Goal: Task Accomplishment & Management: Manage account settings

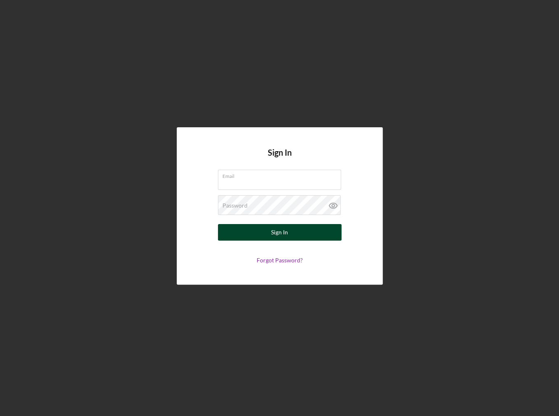
type input "[EMAIL_ADDRESS][DOMAIN_NAME]"
click at [259, 232] on button "Sign In" at bounding box center [280, 232] width 124 height 16
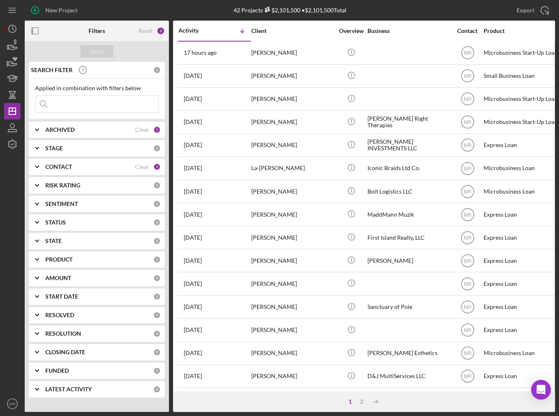
click at [0, 416] on nordpass-portal at bounding box center [0, 416] width 0 height 0
click at [209, 27] on div "Activity" at bounding box center [196, 30] width 36 height 7
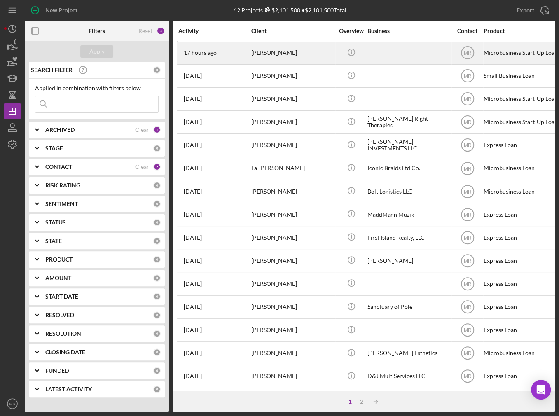
click at [246, 57] on div "17 hours ago [PERSON_NAME]" at bounding box center [214, 53] width 72 height 22
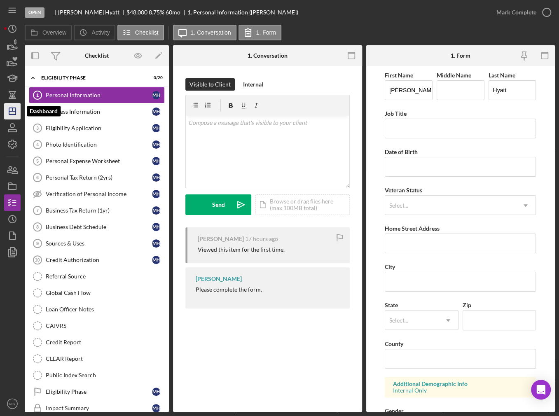
click at [16, 107] on icon "Icon/Dashboard" at bounding box center [12, 111] width 21 height 21
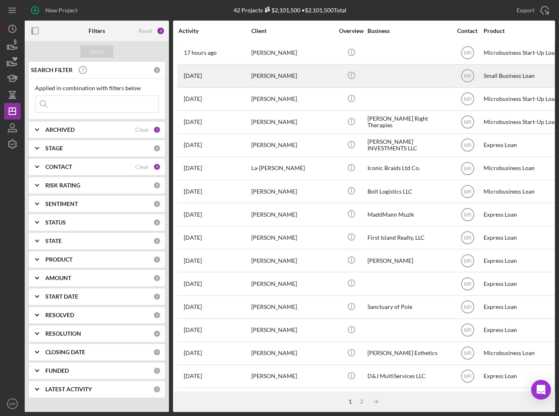
click at [248, 76] on div "[DATE] [PERSON_NAME]" at bounding box center [214, 76] width 72 height 22
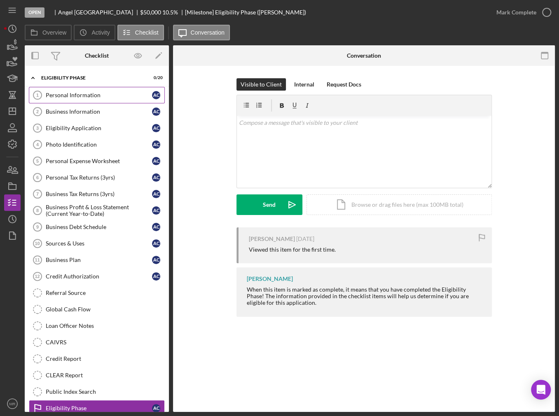
click at [77, 99] on link "Personal Information 1 Personal Information A C" at bounding box center [97, 95] width 136 height 16
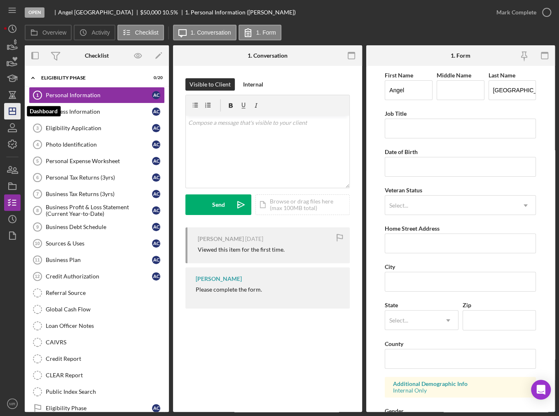
click at [15, 117] on icon "Icon/Dashboard" at bounding box center [12, 111] width 21 height 21
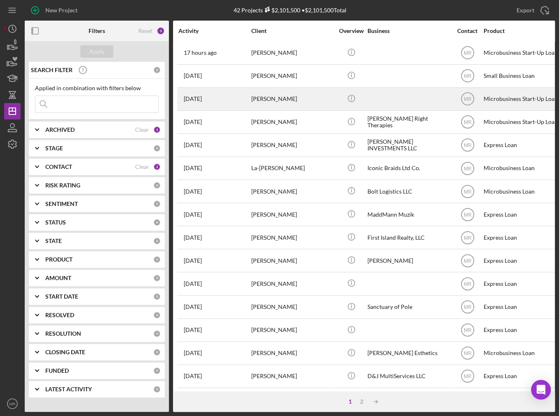
click at [203, 92] on div "[DATE] [PERSON_NAME]" at bounding box center [214, 99] width 72 height 22
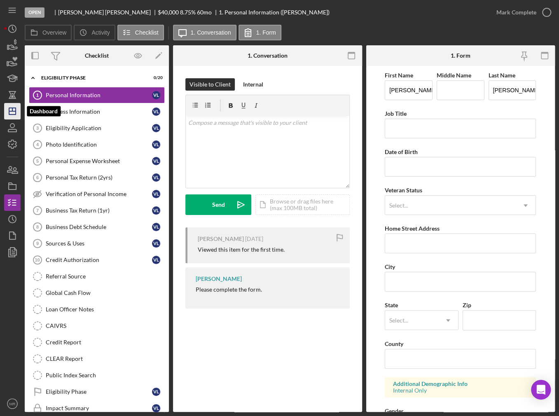
click at [7, 108] on icon "Icon/Dashboard" at bounding box center [12, 111] width 21 height 21
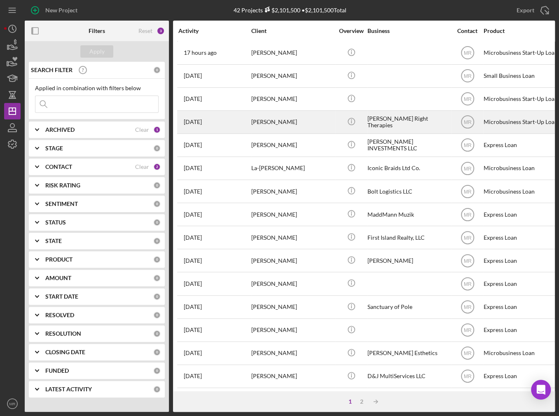
click at [218, 124] on div "[DATE] [PERSON_NAME]" at bounding box center [214, 122] width 72 height 22
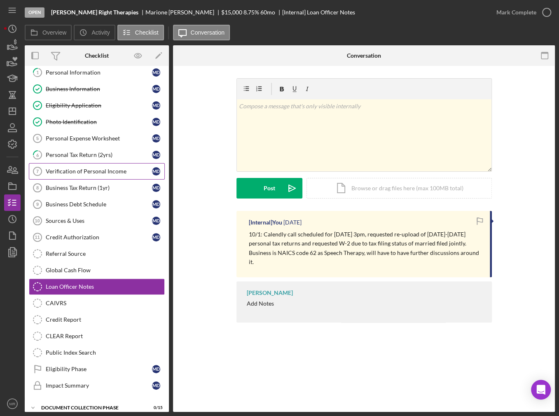
scroll to position [22, 0]
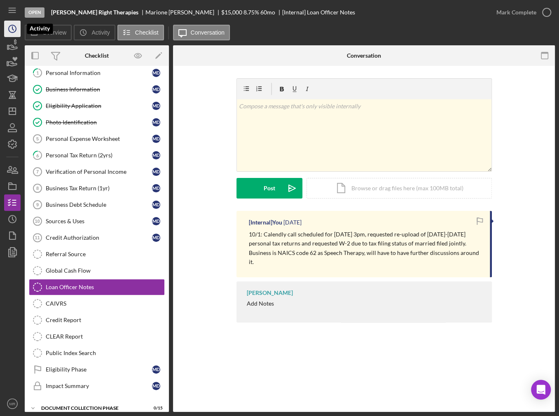
click at [9, 29] on circle "button" at bounding box center [12, 28] width 7 height 7
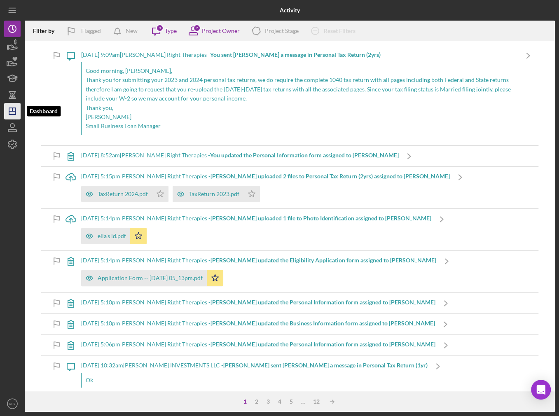
click at [12, 111] on line "button" at bounding box center [12, 111] width 7 height 0
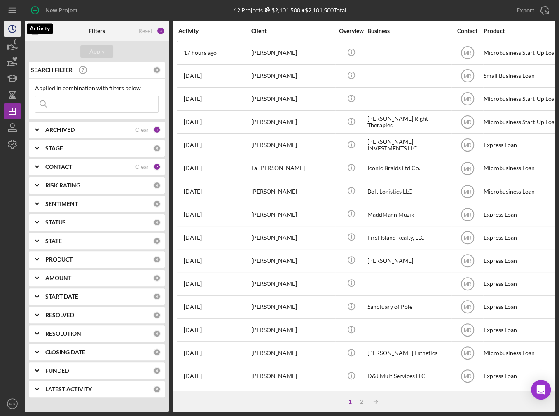
click at [14, 31] on icon "Icon/History" at bounding box center [12, 29] width 21 height 21
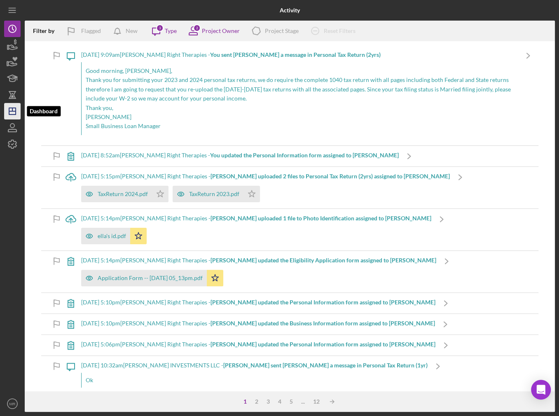
click at [10, 107] on icon "Icon/Dashboard" at bounding box center [12, 111] width 21 height 21
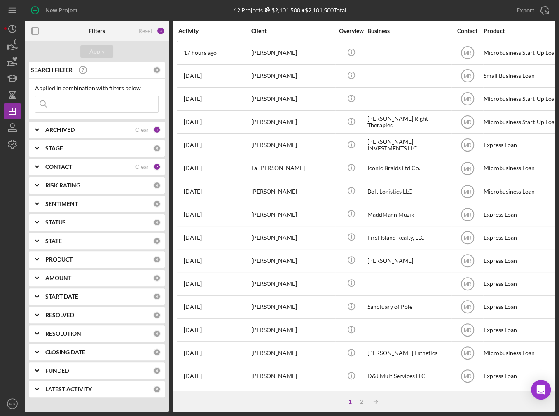
click at [113, 108] on input at bounding box center [96, 104] width 123 height 16
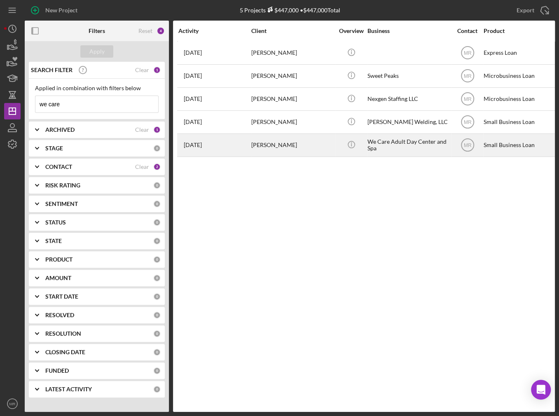
type input "we care"
click at [241, 149] on div "[DATE] [PERSON_NAME]" at bounding box center [214, 145] width 72 height 22
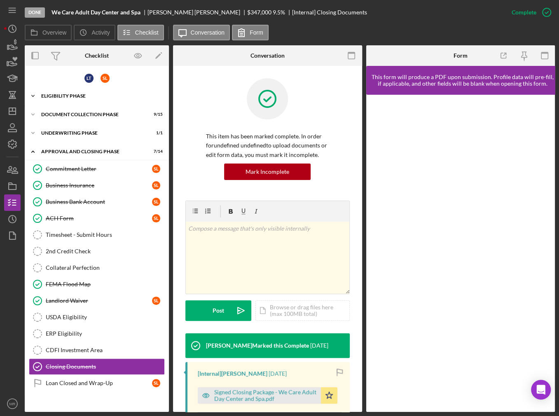
click at [74, 97] on div "Eligibility Phase" at bounding box center [99, 96] width 117 height 5
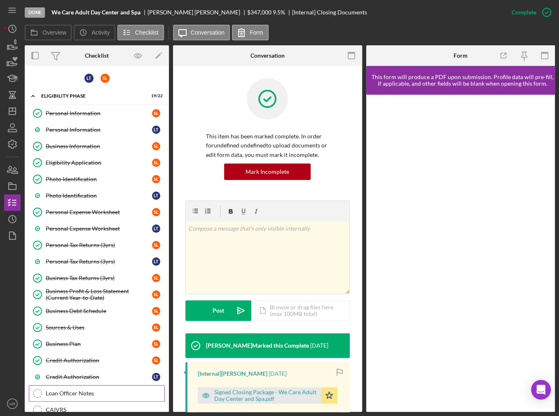
click at [79, 396] on link "Loan Officer Notes Loan Officer Notes" at bounding box center [97, 393] width 136 height 16
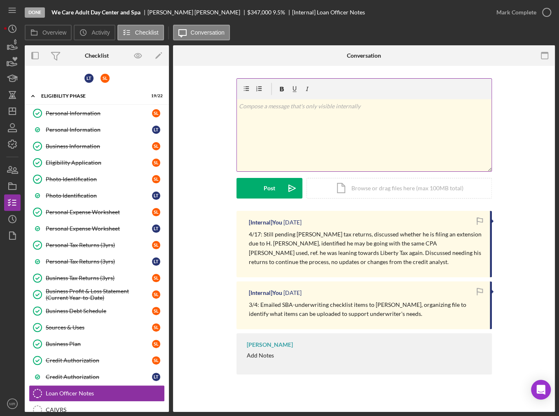
click at [351, 147] on div "v Color teal Color pink Remove color Add row above Add row below Add column bef…" at bounding box center [364, 135] width 255 height 72
click at [293, 112] on div "v Color teal Color pink Remove color Add row above Add row below Add column bef…" at bounding box center [364, 135] width 255 height 72
click at [293, 111] on div "v Color teal Color pink Remove color Add row above Add row below Add column bef…" at bounding box center [364, 135] width 255 height 72
copy p "10/3: Requested signature for credit memo modification due to date issue on ori…"
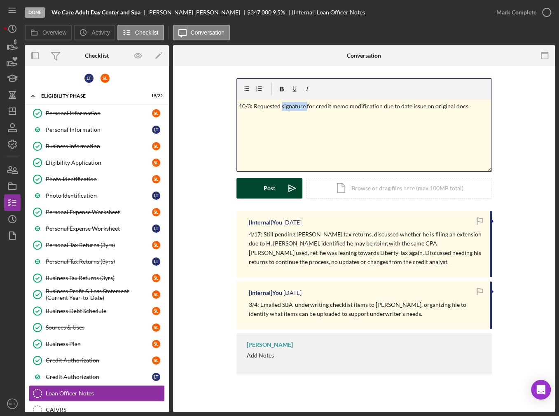
click at [275, 188] on button "Post Icon/icon-invite-send" at bounding box center [269, 188] width 66 height 21
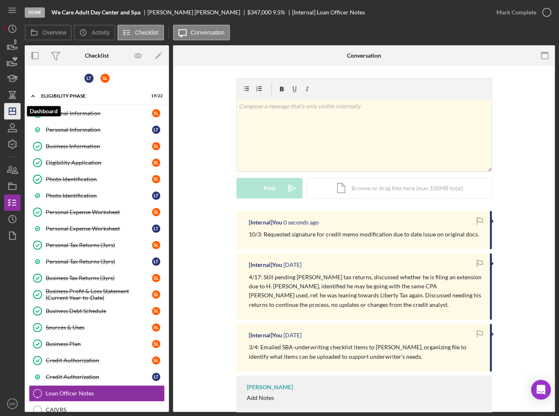
click at [12, 110] on line "button" at bounding box center [12, 109] width 0 height 3
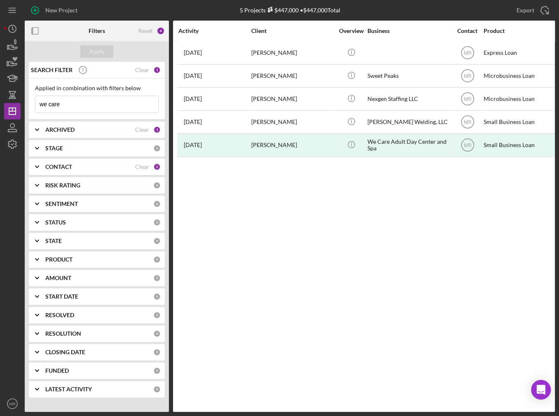
click at [108, 94] on div "Applied in combination with filters below we care Icon/Menu Close" at bounding box center [97, 99] width 124 height 28
click at [84, 108] on input "we care" at bounding box center [96, 104] width 123 height 16
type input "w"
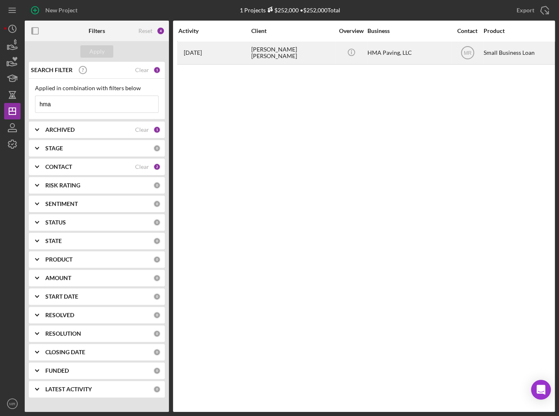
type input "hma"
click at [240, 57] on div "[DATE] [PERSON_NAME] [PERSON_NAME]" at bounding box center [214, 53] width 72 height 22
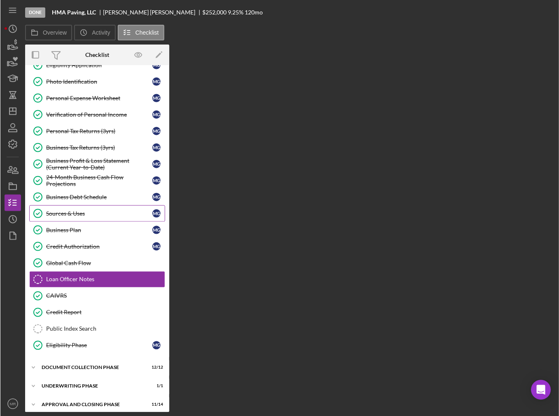
scroll to position [63, 0]
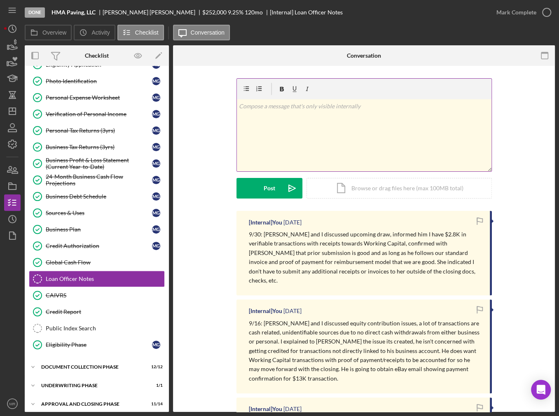
click at [285, 150] on div "v Color teal Color pink Remove color Add row above Add row below Add column bef…" at bounding box center [364, 135] width 255 height 72
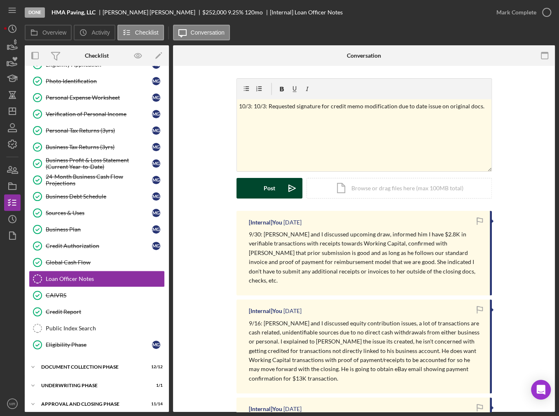
click at [260, 186] on button "Post Icon/icon-invite-send" at bounding box center [269, 188] width 66 height 21
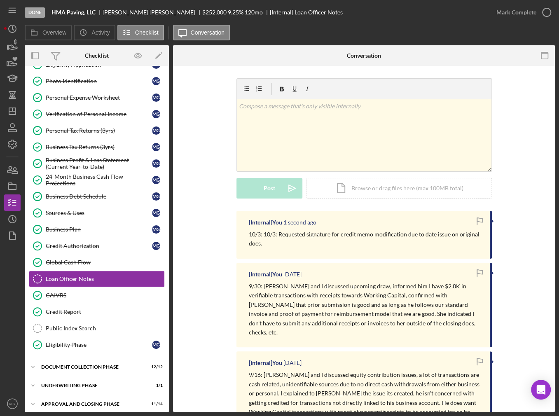
click at [281, 243] on p "10/3: 10/3: Requested signature for credit memo modification due to date issue …" at bounding box center [365, 239] width 233 height 19
click at [18, 114] on icon "Icon/Dashboard" at bounding box center [12, 111] width 21 height 21
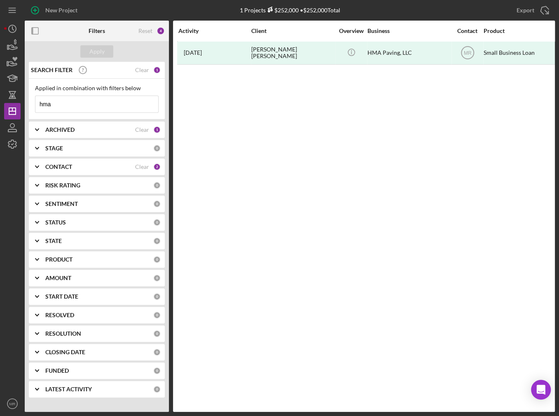
click at [70, 103] on input "hma" at bounding box center [96, 104] width 123 height 16
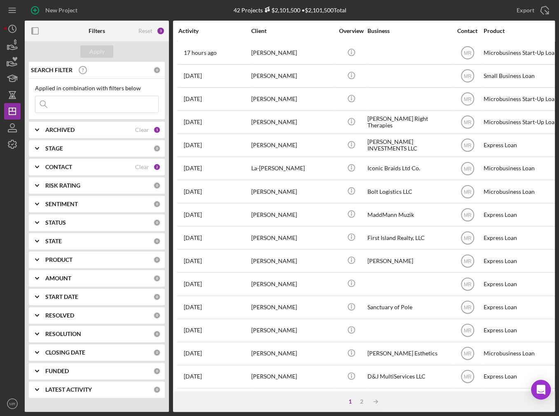
click at [330, 8] on div "42 Projects $2,101,500 • $2,101,500 Total" at bounding box center [290, 10] width 113 height 7
click at [55, 106] on input at bounding box center [96, 104] width 123 height 16
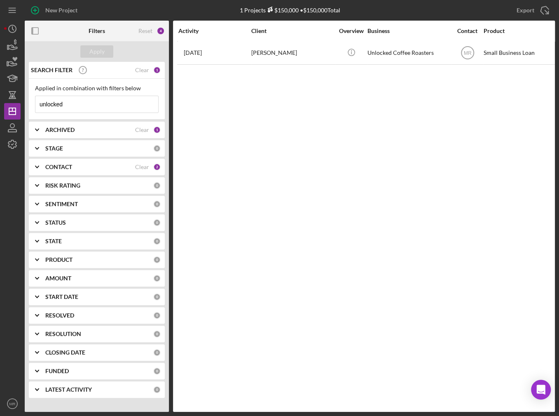
type input "unlocked"
click at [316, 106] on div "Activity Client Overview Business Contact Product Category Amount Started Closi…" at bounding box center [364, 216] width 382 height 391
click at [325, 68] on div "Activity Client Overview Business Contact Product Category Amount Started Closi…" at bounding box center [364, 216] width 382 height 391
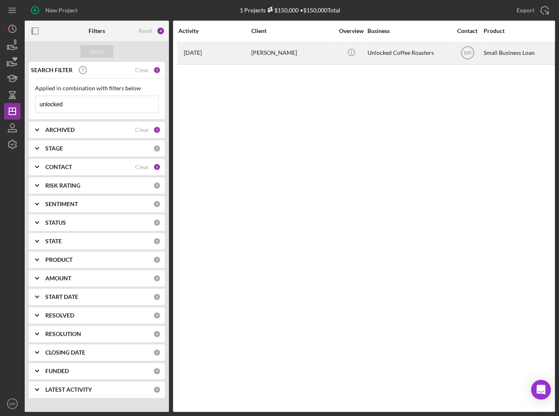
click at [326, 57] on div "[PERSON_NAME]" at bounding box center [292, 53] width 82 height 22
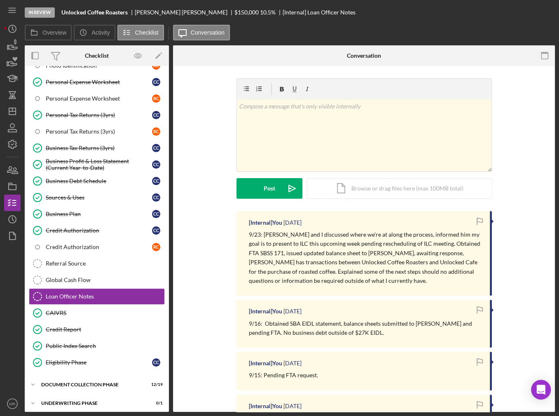
scroll to position [147, 0]
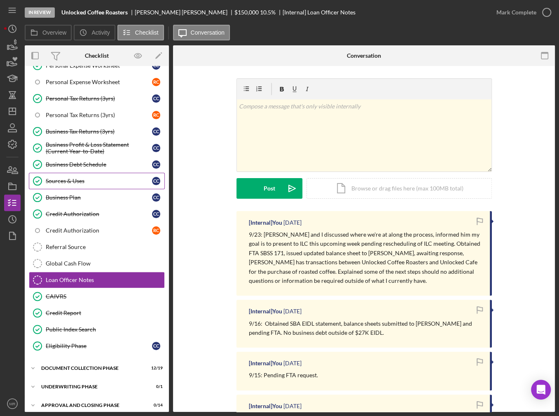
click at [77, 182] on link "Sources & Uses Sources & Uses C C" at bounding box center [97, 181] width 136 height 16
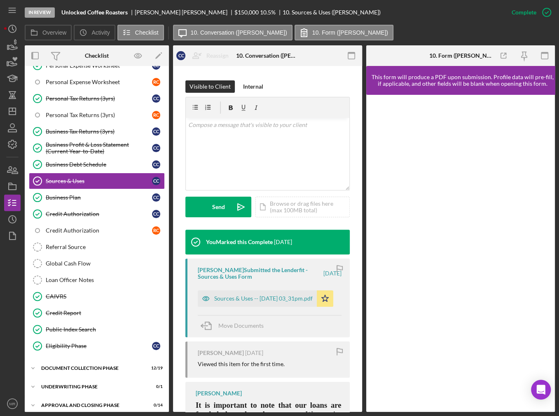
scroll to position [124, 0]
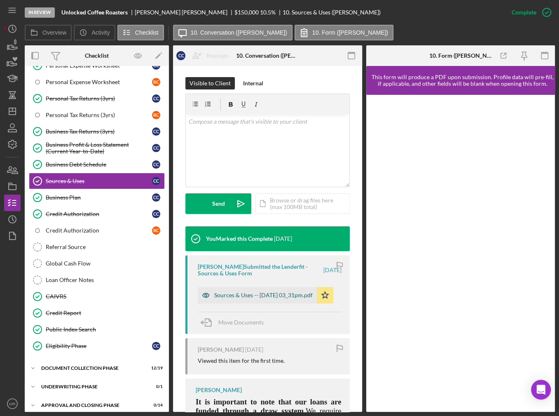
click at [281, 292] on div "Sources & Uses -- [DATE] 03_31pm.pdf" at bounding box center [263, 295] width 98 height 7
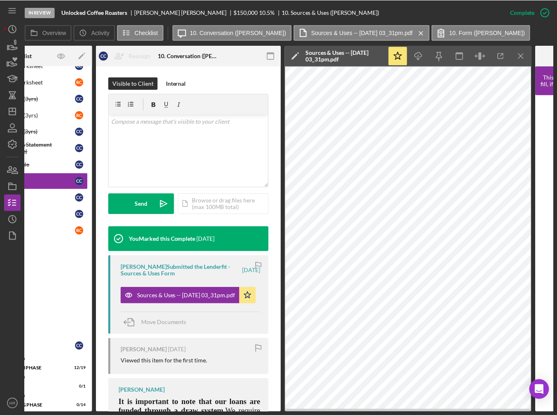
scroll to position [0, 77]
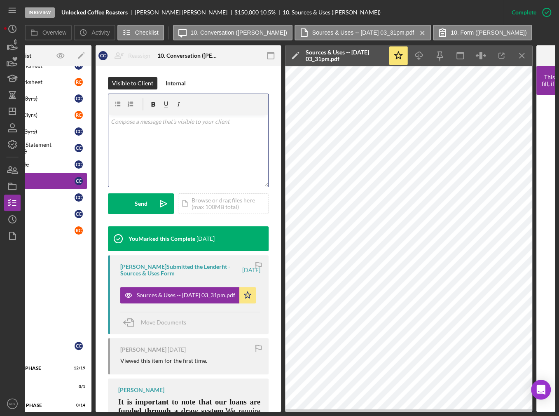
click at [194, 138] on div "v Color teal Color pink Remove color Add row above Add row below Add column bef…" at bounding box center [188, 151] width 160 height 72
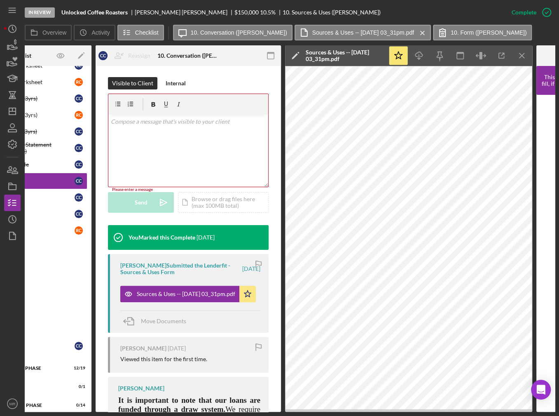
click at [16, 378] on div at bounding box center [12, 319] width 16 height 151
click at [173, 286] on div "Sources & Uses -- [DATE] 03_31pm.pdf" at bounding box center [179, 294] width 119 height 16
click at [368, 9] on div "In Review Unlocked Coffee Roasters [PERSON_NAME] $150,000 $150,000 10.5 % 10. S…" at bounding box center [264, 12] width 479 height 25
click at [100, 292] on div "This item has been marked complete. In order for [PERSON_NAME] to upload docume…" at bounding box center [188, 281] width 185 height 679
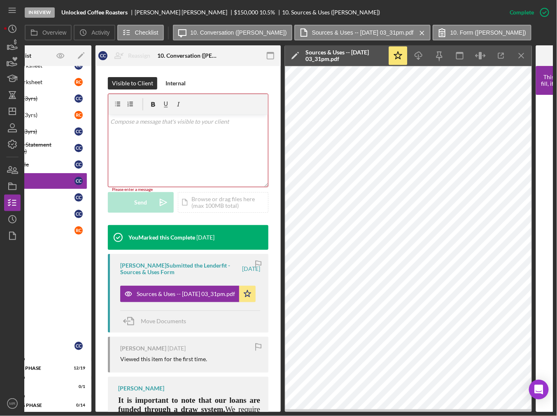
drag, startPoint x: 354, startPoint y: 412, endPoint x: 328, endPoint y: 412, distance: 26.0
click at [328, 412] on div "In Review Unlocked Coffee Roasters [PERSON_NAME] $150,000 $150,000 10.5 % 10. S…" at bounding box center [278, 208] width 557 height 416
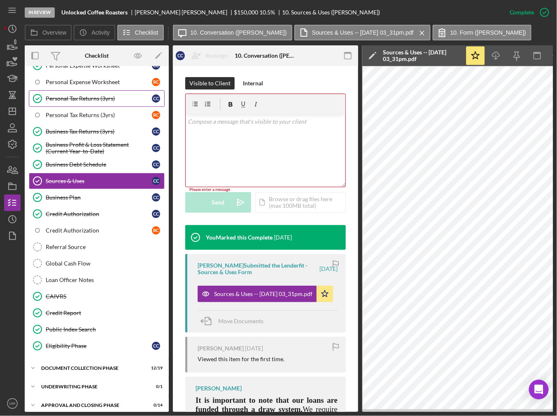
scroll to position [0, 0]
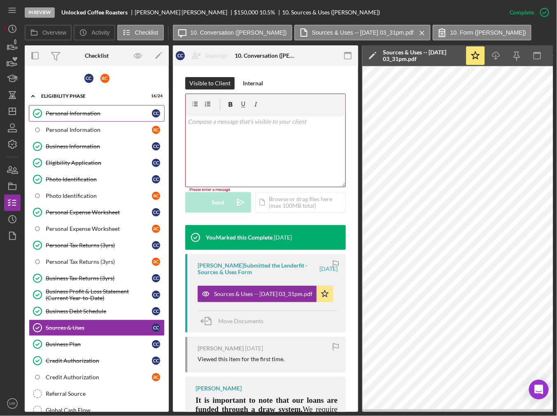
click at [71, 114] on div "Personal Information" at bounding box center [99, 113] width 106 height 7
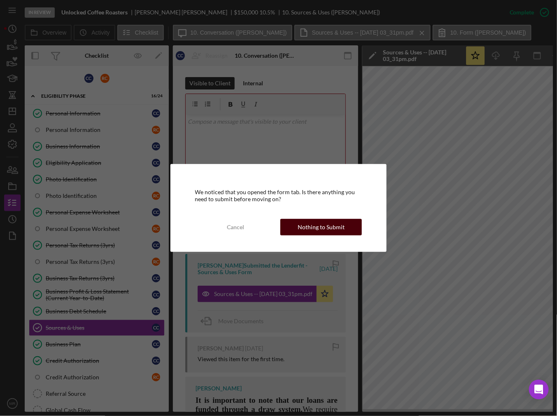
click at [335, 222] on div "Nothing to Submit" at bounding box center [321, 227] width 47 height 16
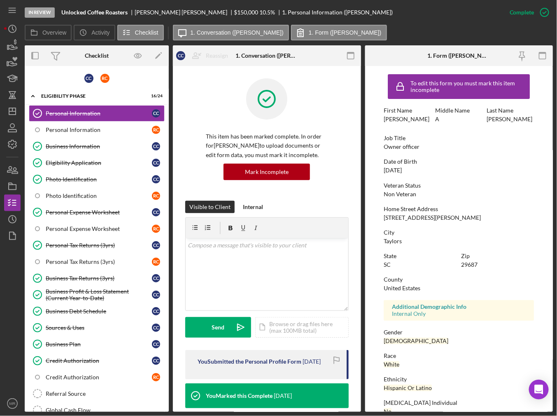
click at [409, 216] on div "[STREET_ADDRESS][PERSON_NAME]" at bounding box center [432, 217] width 97 height 7
copy div "[STREET_ADDRESS][PERSON_NAME]"
click at [15, 104] on icon "Icon/Dashboard" at bounding box center [12, 111] width 21 height 21
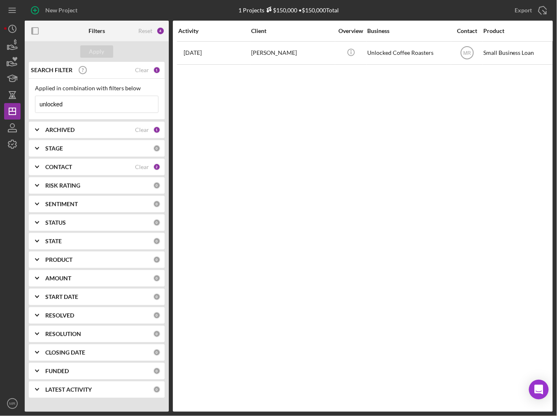
click at [67, 105] on input "unlocked" at bounding box center [96, 104] width 123 height 16
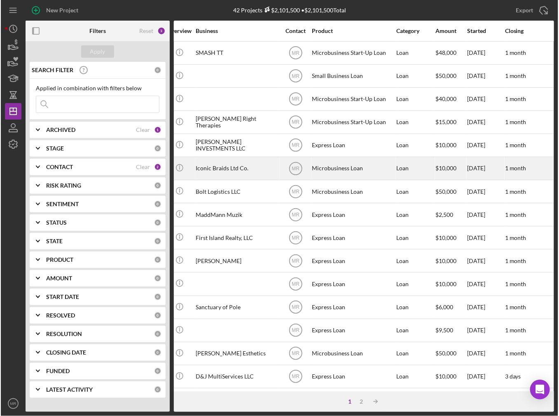
scroll to position [0, 178]
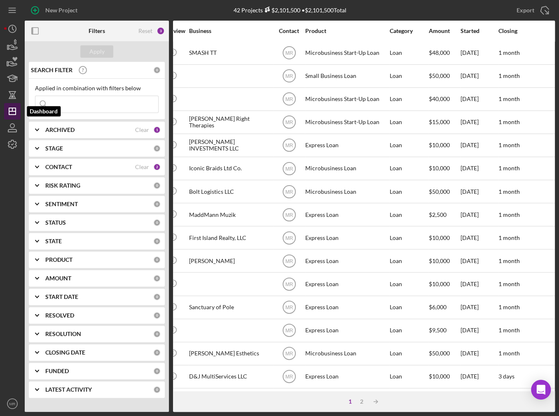
click at [12, 111] on icon "Icon/Dashboard" at bounding box center [12, 111] width 21 height 21
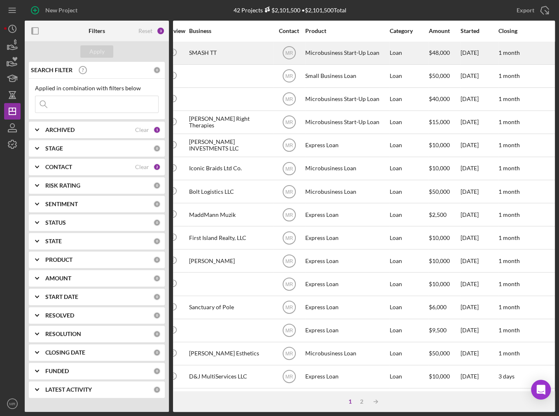
click at [239, 49] on div "SMASH TT" at bounding box center [230, 53] width 82 height 22
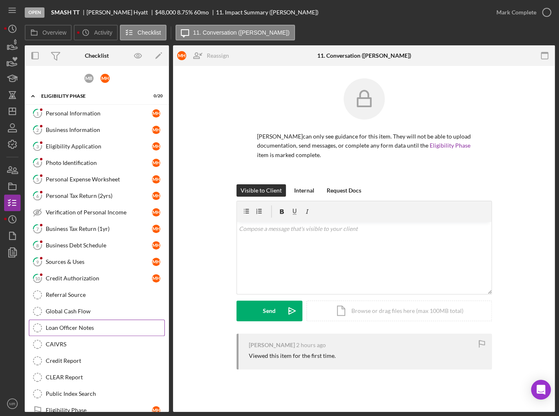
click at [54, 325] on div "Loan Officer Notes" at bounding box center [105, 327] width 119 height 7
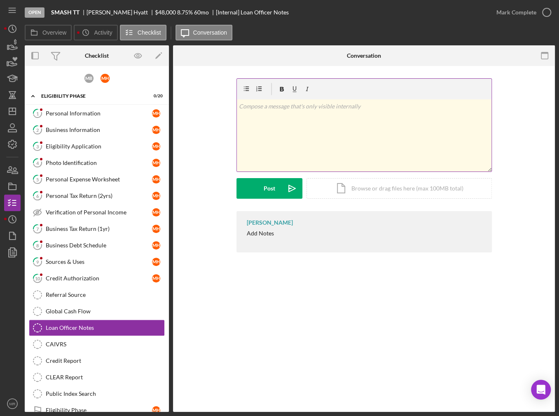
click at [295, 145] on div "v Color teal Color pink Remove color Add row above Add row below Add column bef…" at bounding box center [364, 135] width 255 height 72
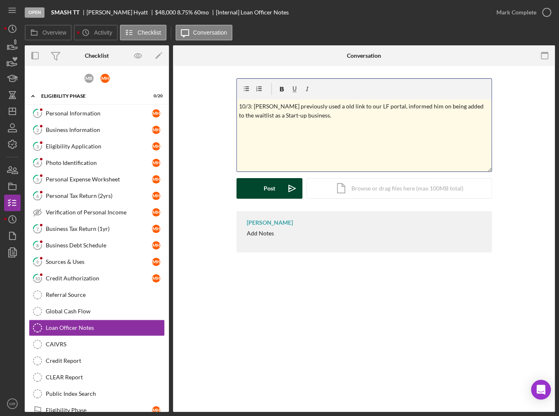
click at [277, 190] on button "Post Icon/icon-invite-send" at bounding box center [269, 188] width 66 height 21
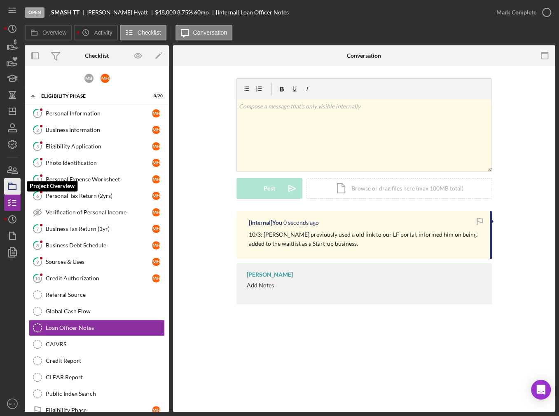
click at [10, 188] on icon "button" at bounding box center [12, 186] width 21 height 21
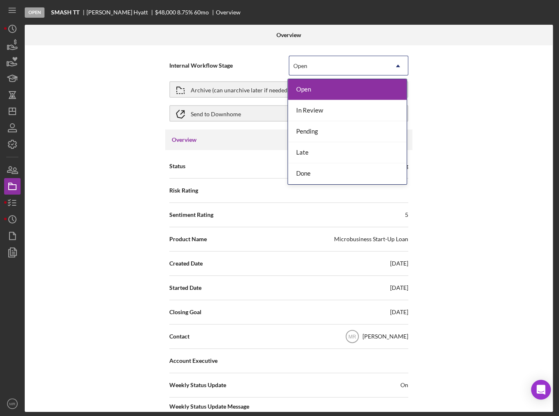
click at [326, 61] on div "Open" at bounding box center [338, 65] width 99 height 19
click at [316, 174] on div "Done" at bounding box center [347, 173] width 119 height 21
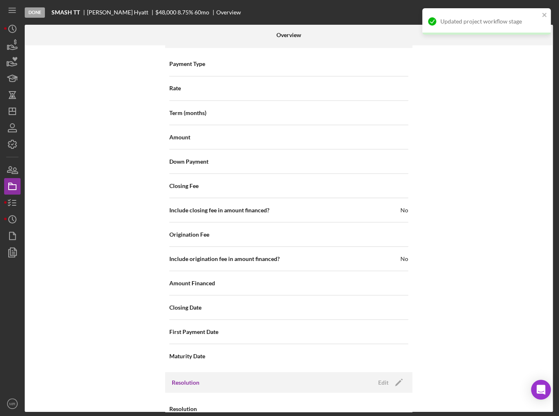
scroll to position [879, 0]
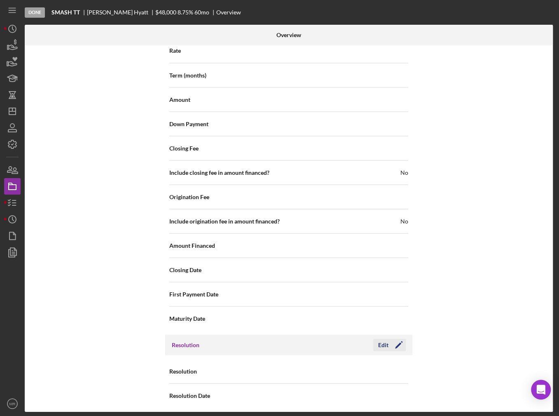
click at [379, 338] on div "Edit" at bounding box center [383, 344] width 10 height 12
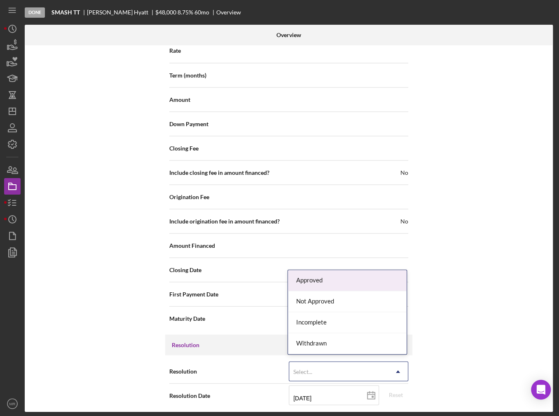
click at [344, 362] on div "Select..." at bounding box center [338, 371] width 99 height 19
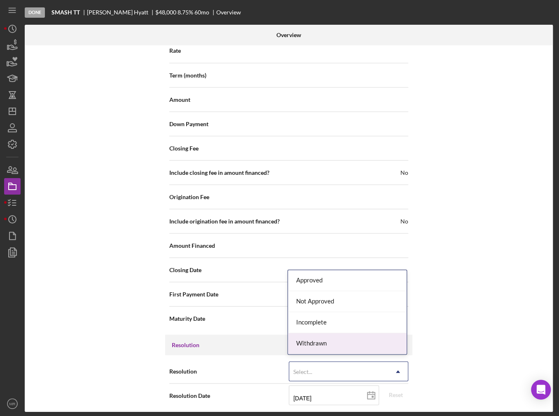
click at [350, 349] on div "Withdrawn" at bounding box center [347, 343] width 119 height 21
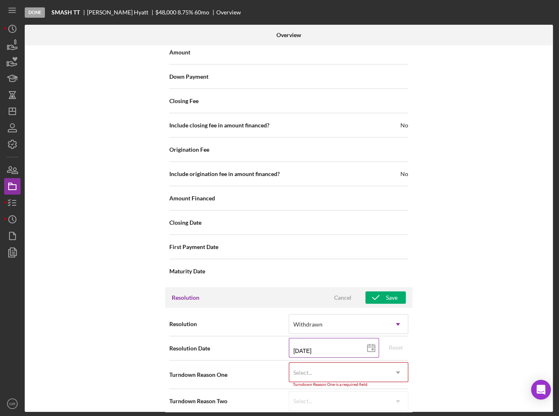
scroll to position [931, 0]
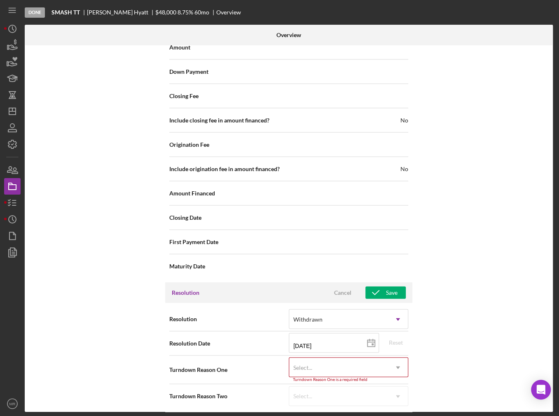
click at [349, 367] on div "Select..." at bounding box center [338, 367] width 99 height 19
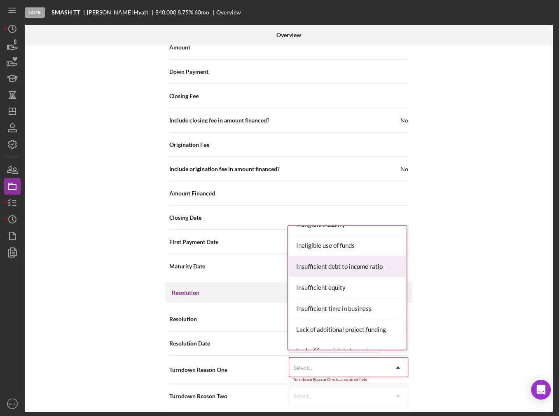
scroll to position [288, 0]
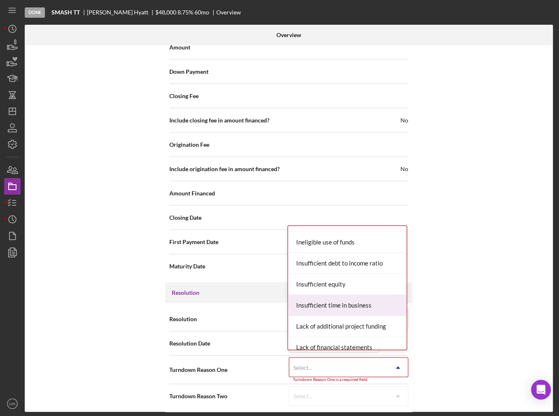
click at [371, 308] on div "Insufficient time in business" at bounding box center [347, 305] width 119 height 21
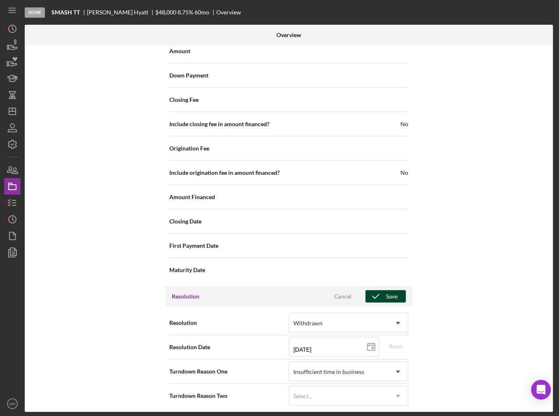
click at [376, 295] on icon "button" at bounding box center [375, 296] width 21 height 21
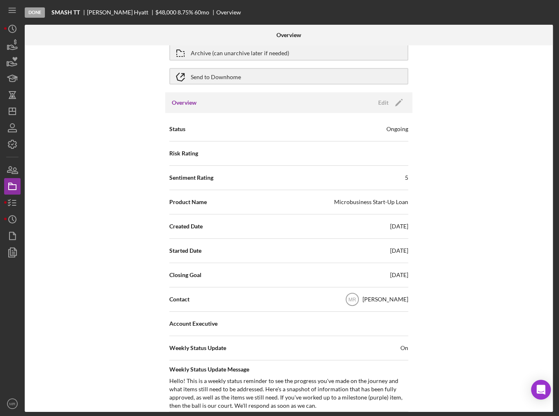
scroll to position [0, 0]
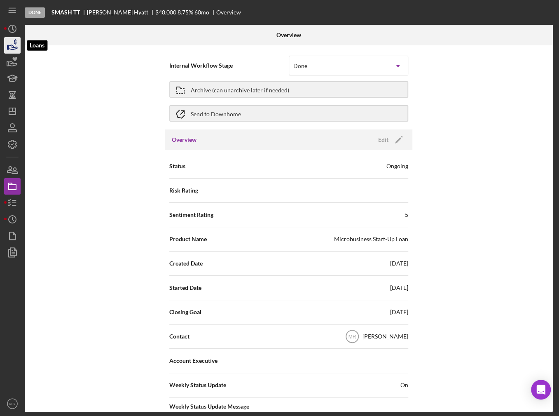
click at [17, 39] on icon "button" at bounding box center [12, 45] width 21 height 21
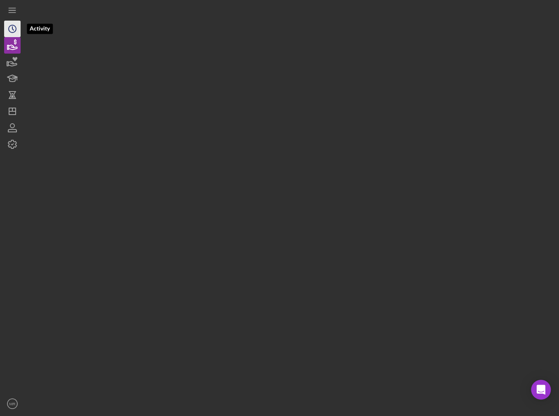
click at [18, 33] on icon "Icon/History" at bounding box center [12, 29] width 21 height 21
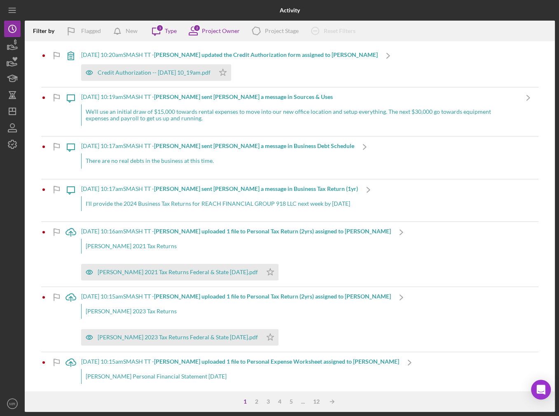
click at [278, 78] on div "Credit Authorization -- [DATE] 10_19am.pdf Icon/Star" at bounding box center [229, 70] width 297 height 21
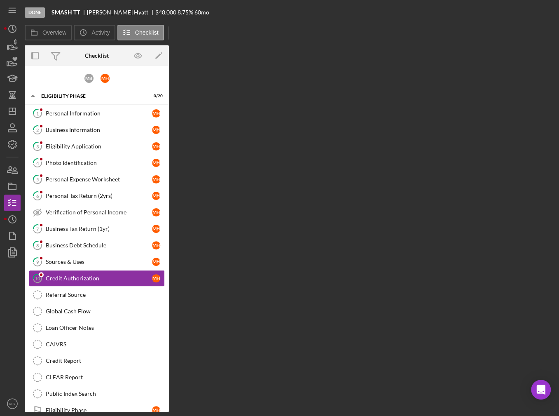
scroll to position [36, 0]
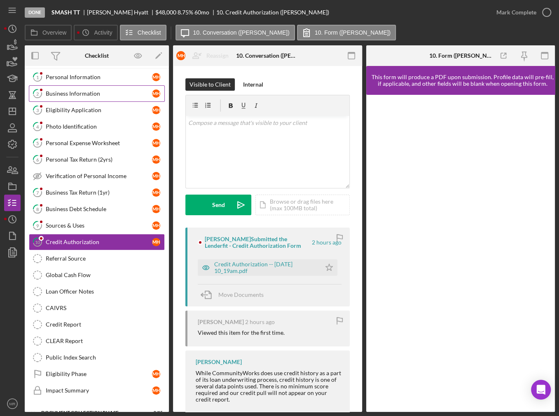
click at [107, 94] on div "Business Information" at bounding box center [99, 93] width 106 height 7
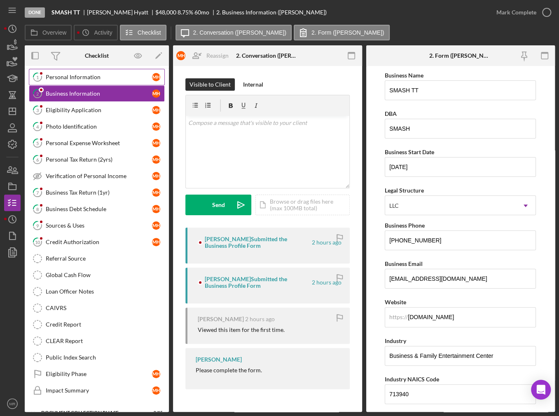
click at [98, 76] on div "Personal Information" at bounding box center [99, 77] width 106 height 7
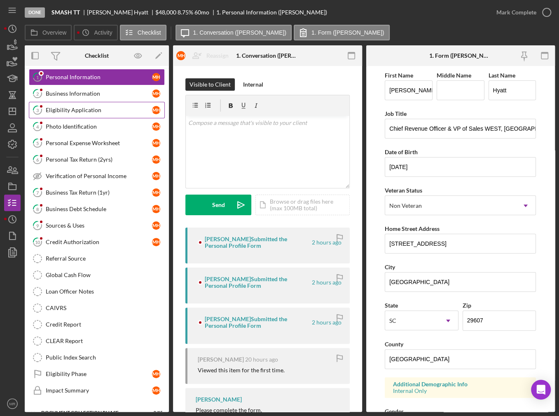
click at [95, 102] on link "3 Eligibility Application M H" at bounding box center [97, 110] width 136 height 16
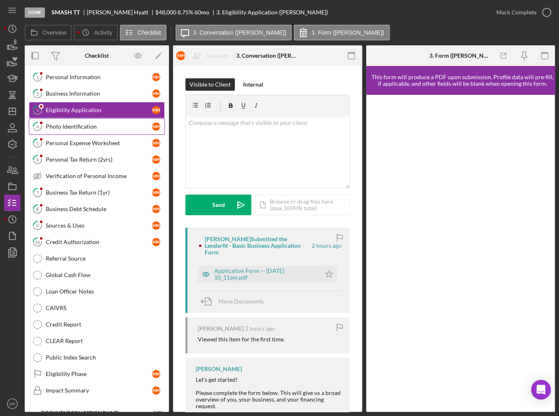
click at [85, 125] on div "Photo Identification" at bounding box center [99, 126] width 106 height 7
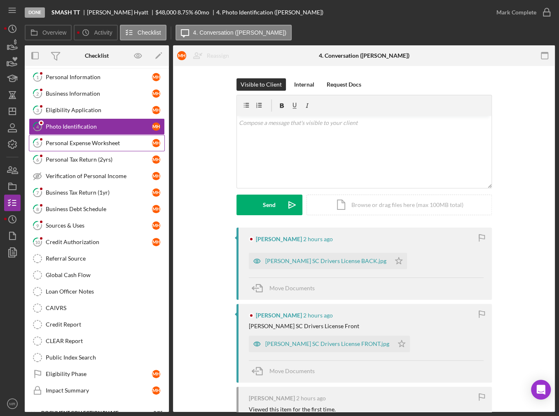
click at [78, 143] on div "Personal Expense Worksheet" at bounding box center [99, 143] width 106 height 7
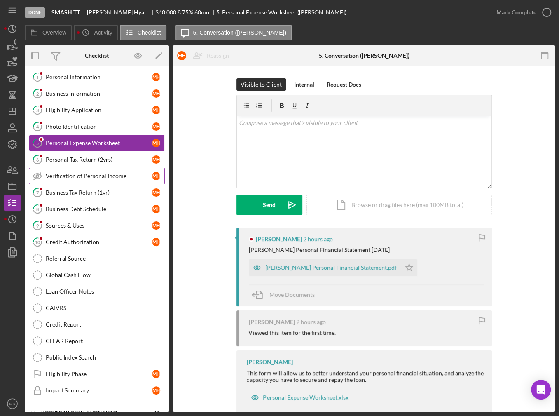
click at [75, 174] on div "Verification of Personal Income" at bounding box center [99, 176] width 106 height 7
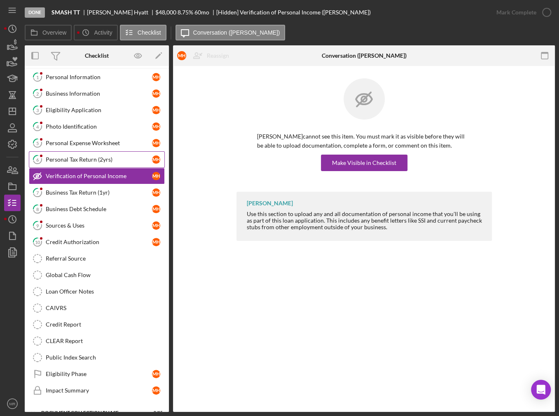
click at [80, 158] on div "Personal Tax Return (2yrs)" at bounding box center [99, 159] width 106 height 7
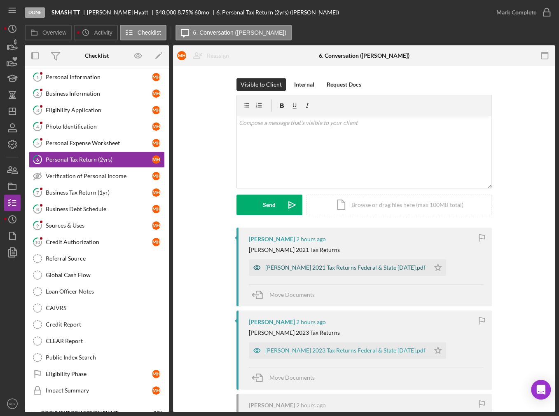
click at [283, 263] on div "[PERSON_NAME] 2021 Tax Returns Federal & State [DATE].pdf" at bounding box center [339, 267] width 181 height 16
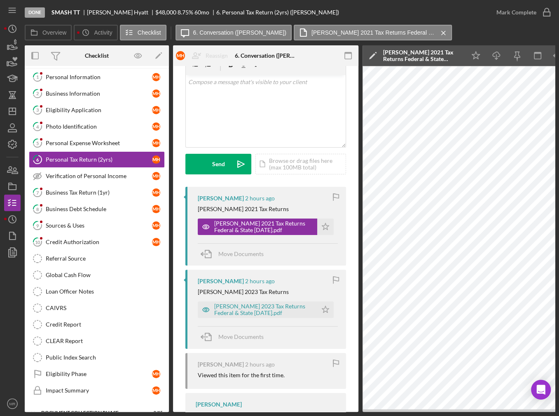
scroll to position [41, 0]
click at [255, 309] on div "[PERSON_NAME] 2023 Tax Returns Federal & State [DATE].pdf" at bounding box center [263, 308] width 99 height 13
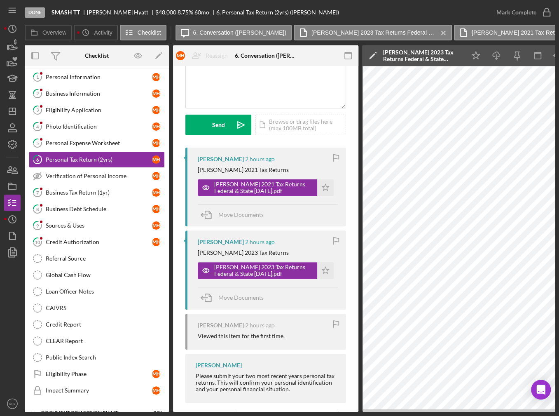
scroll to position [89, 0]
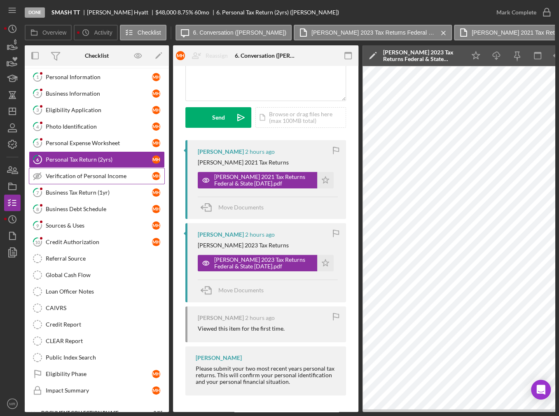
click at [75, 178] on link "Verification of Personal Income Verification of Personal Income M H" at bounding box center [97, 176] width 136 height 16
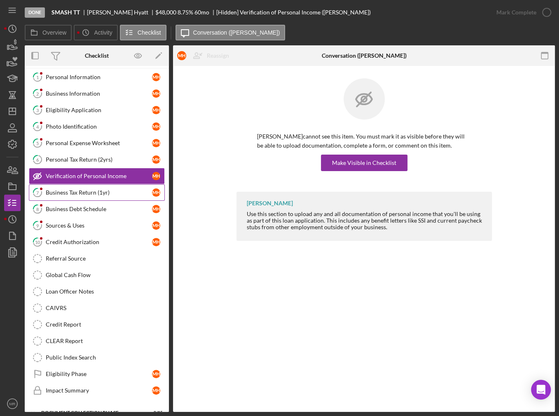
click at [75, 190] on div "Business Tax Return (1yr)" at bounding box center [99, 192] width 106 height 7
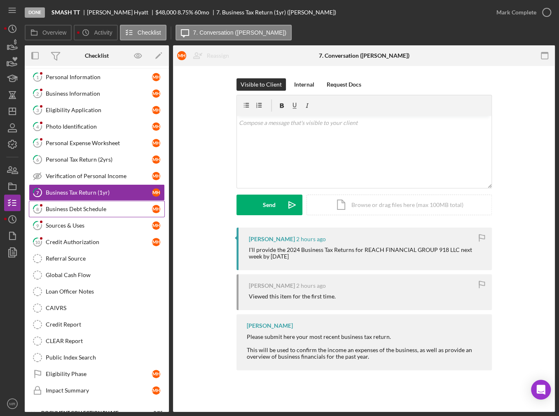
click at [73, 206] on div "Business Debt Schedule" at bounding box center [99, 209] width 106 height 7
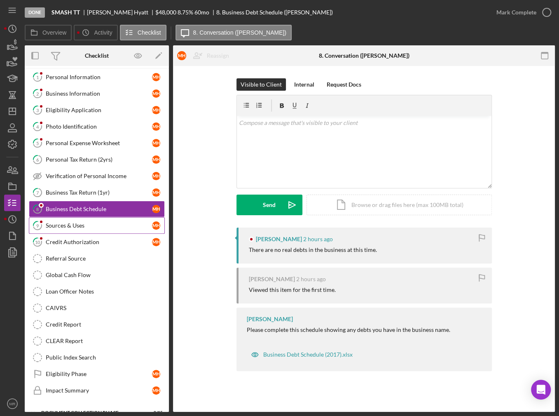
click at [70, 222] on div "Sources & Uses" at bounding box center [99, 225] width 106 height 7
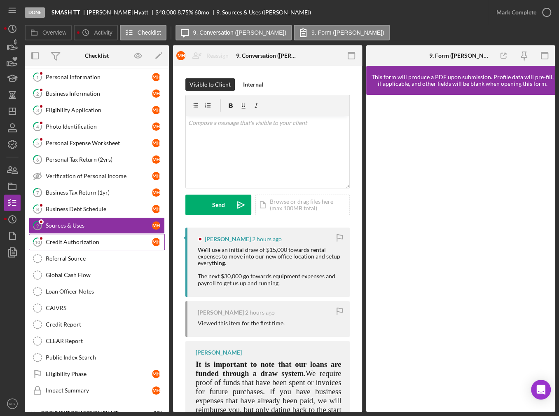
click at [69, 234] on link "10 Credit Authorization M H" at bounding box center [97, 242] width 136 height 16
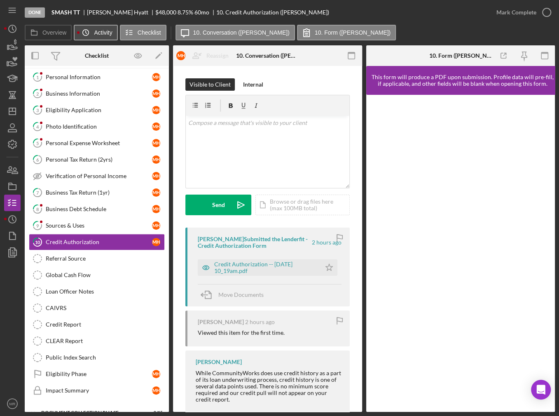
click at [84, 30] on icon "Icon/History" at bounding box center [85, 32] width 16 height 16
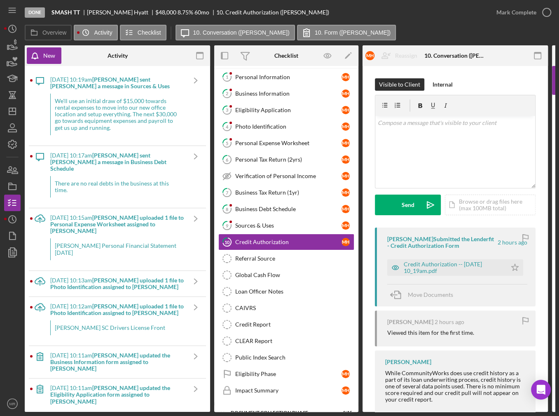
click at [79, 115] on div "We'll use an initial draw of $15,000 towards rental expenses to move into our n…" at bounding box center [117, 114] width 135 height 41
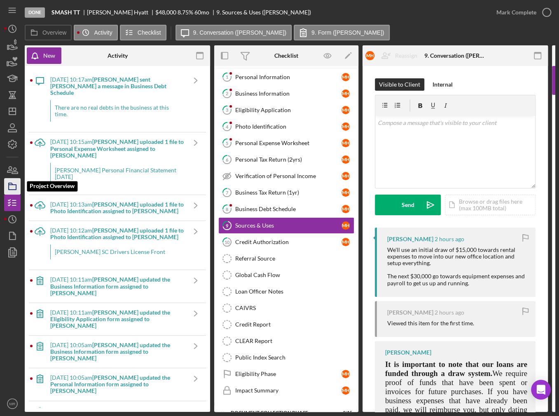
click at [9, 190] on icon "button" at bounding box center [12, 186] width 21 height 21
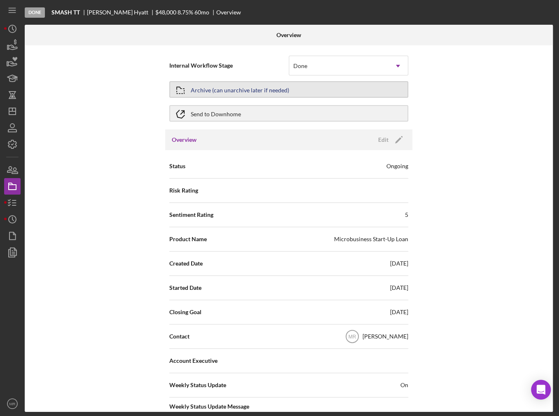
click at [208, 92] on div "Archive (can unarchive later if needed)" at bounding box center [240, 89] width 98 height 15
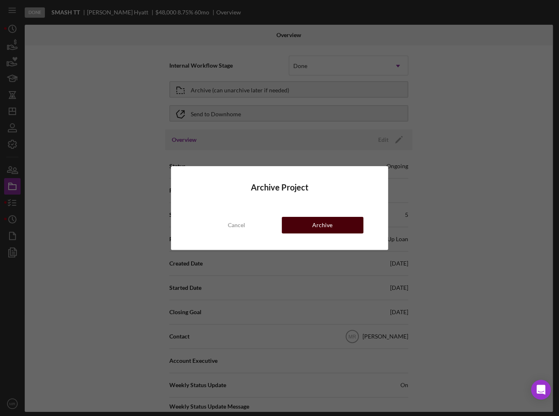
click at [308, 228] on button "Archive" at bounding box center [323, 225] width 82 height 16
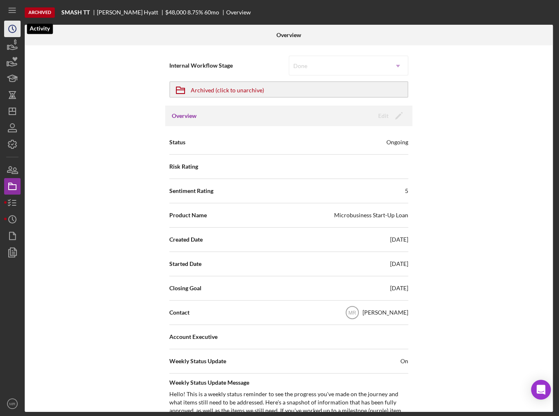
click at [15, 27] on icon "Icon/History" at bounding box center [12, 29] width 21 height 21
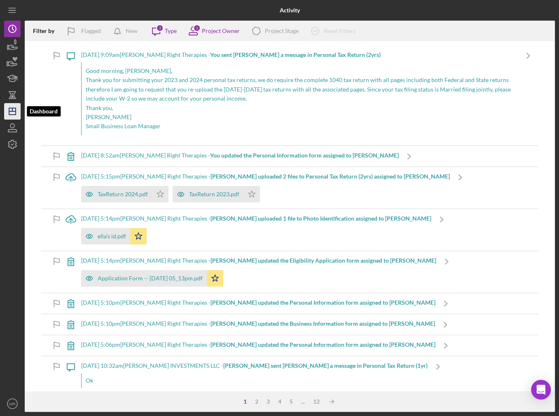
click at [6, 115] on icon "Icon/Dashboard" at bounding box center [12, 111] width 21 height 21
